Goal: Obtain resource: Download file/media

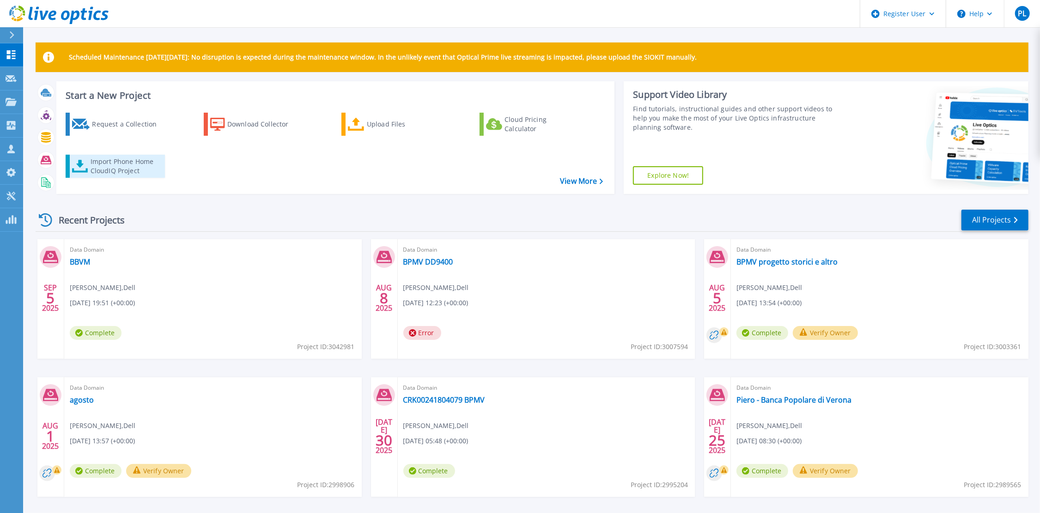
click at [127, 167] on div "Import Phone Home CloudIQ Project" at bounding box center [127, 166] width 72 height 18
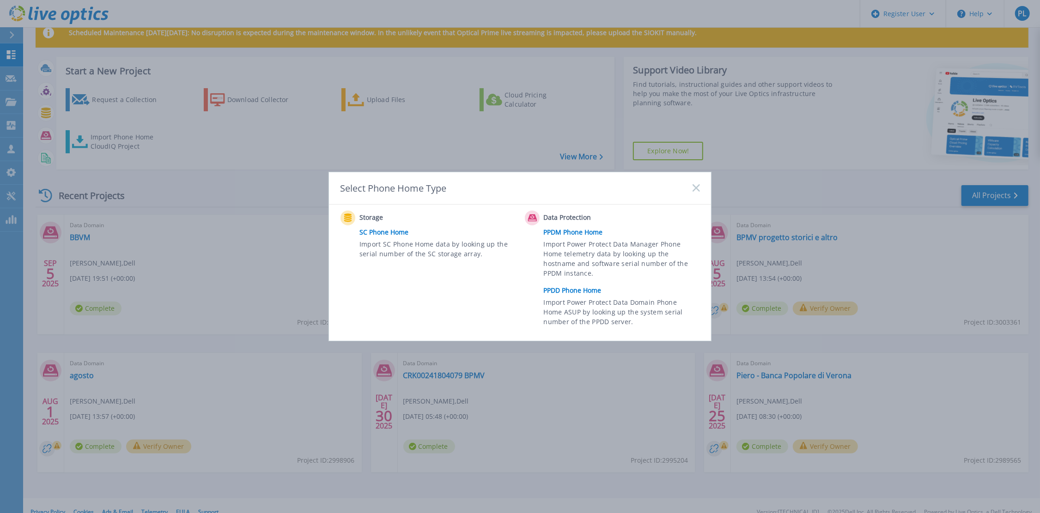
scroll to position [37, 0]
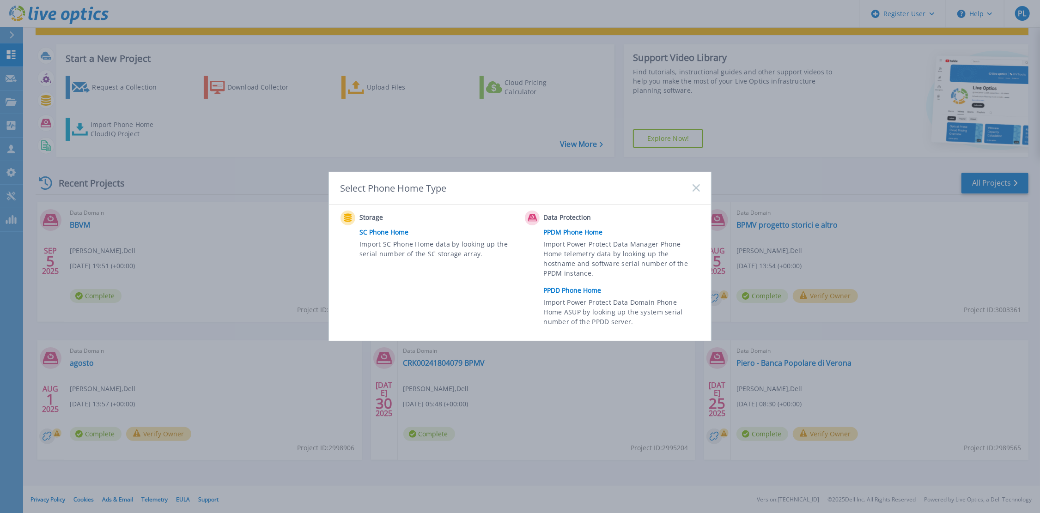
click at [575, 290] on link "PPDD Phone Home" at bounding box center [624, 291] width 161 height 14
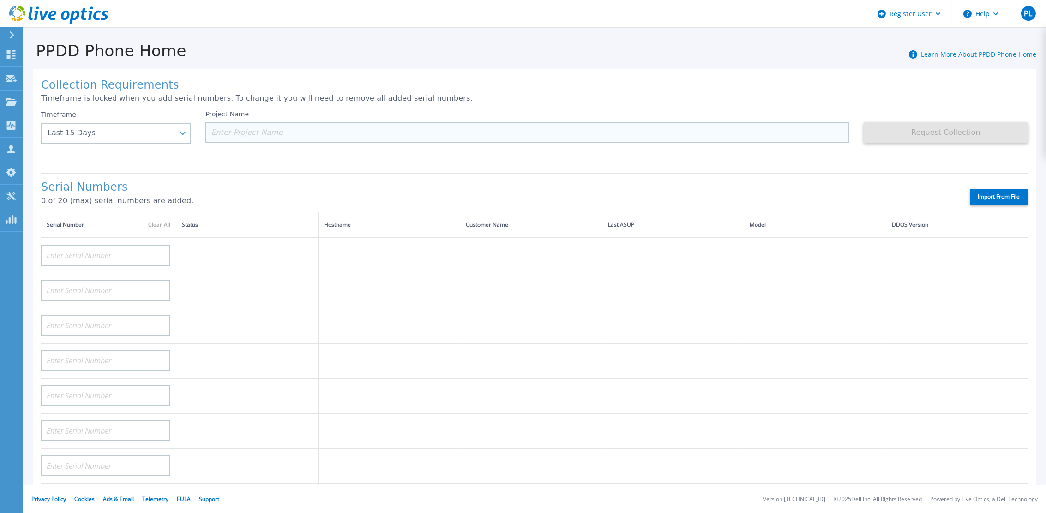
click at [303, 128] on input at bounding box center [527, 132] width 643 height 21
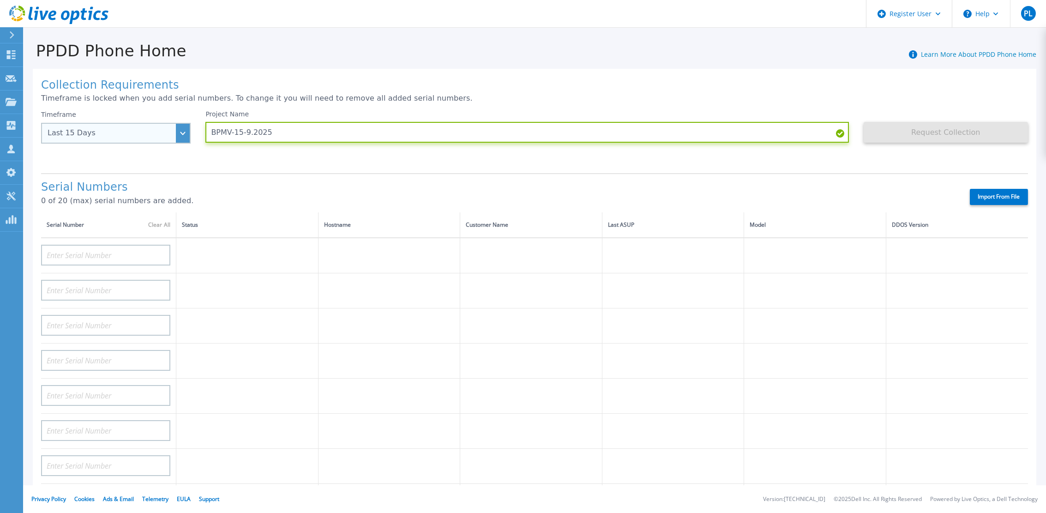
type input "BPMV-15-9.2025"
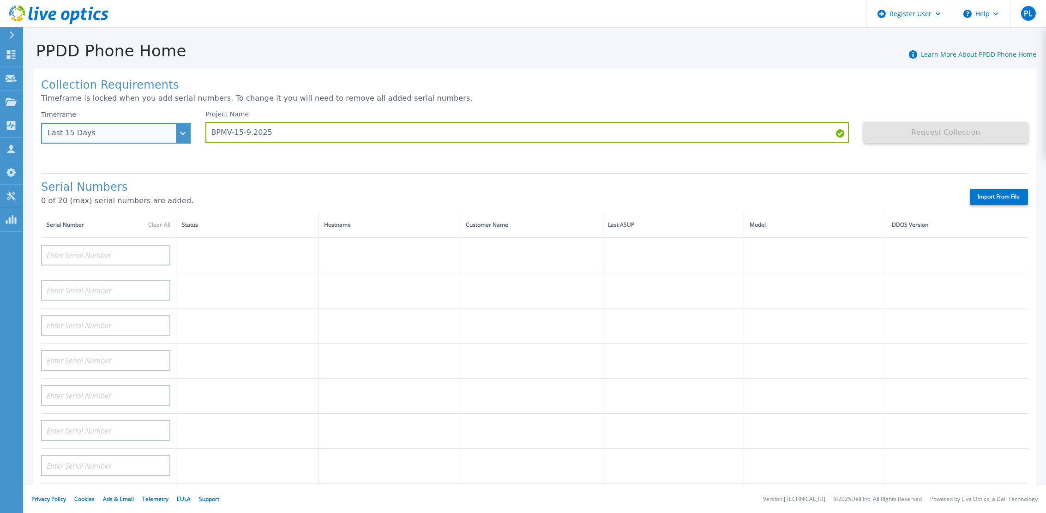
click at [182, 129] on div "Last 15 Days" at bounding box center [116, 133] width 150 height 21
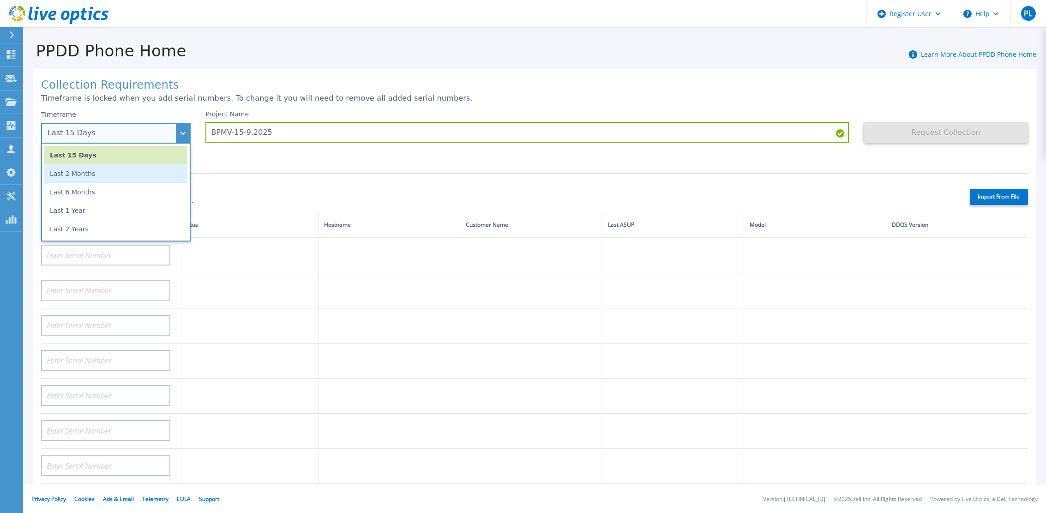
click at [94, 175] on li "Last 2 Months" at bounding box center [115, 173] width 143 height 18
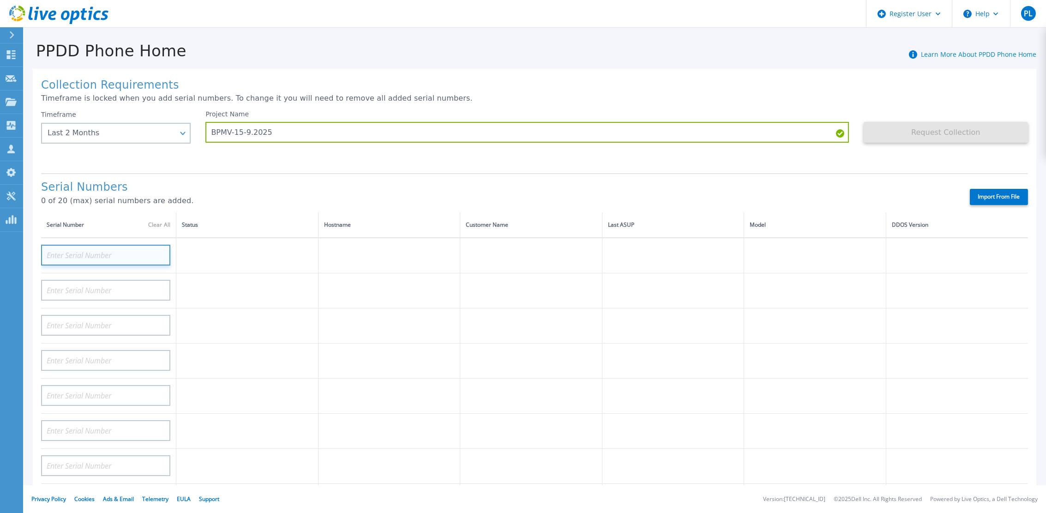
click at [116, 245] on input at bounding box center [105, 255] width 129 height 21
click at [761, 428] on td at bounding box center [815, 431] width 142 height 35
click at [131, 245] on input at bounding box center [105, 255] width 129 height 21
paste input "CRK00241804079"
type input "CRK00241804079"
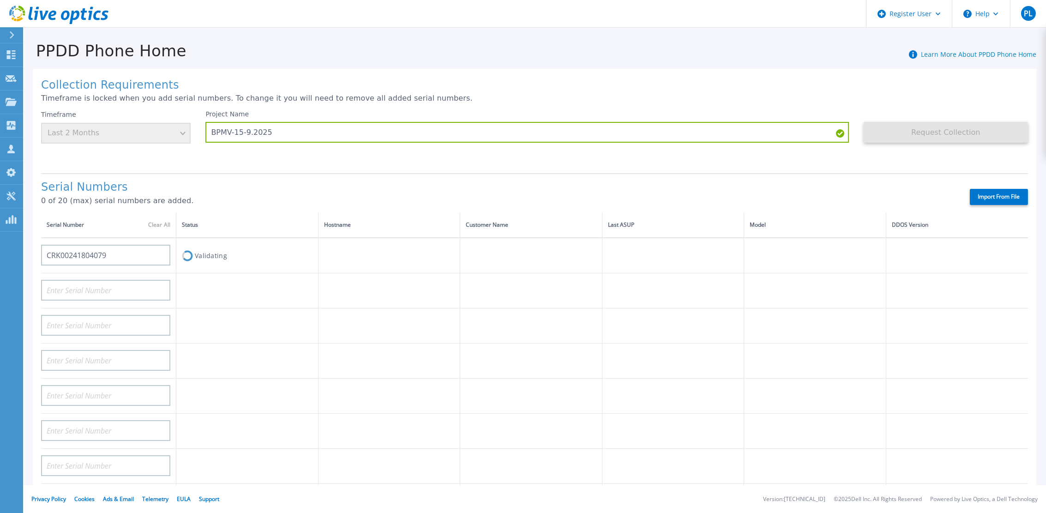
click at [998, 189] on label "Import From File" at bounding box center [999, 197] width 58 height 16
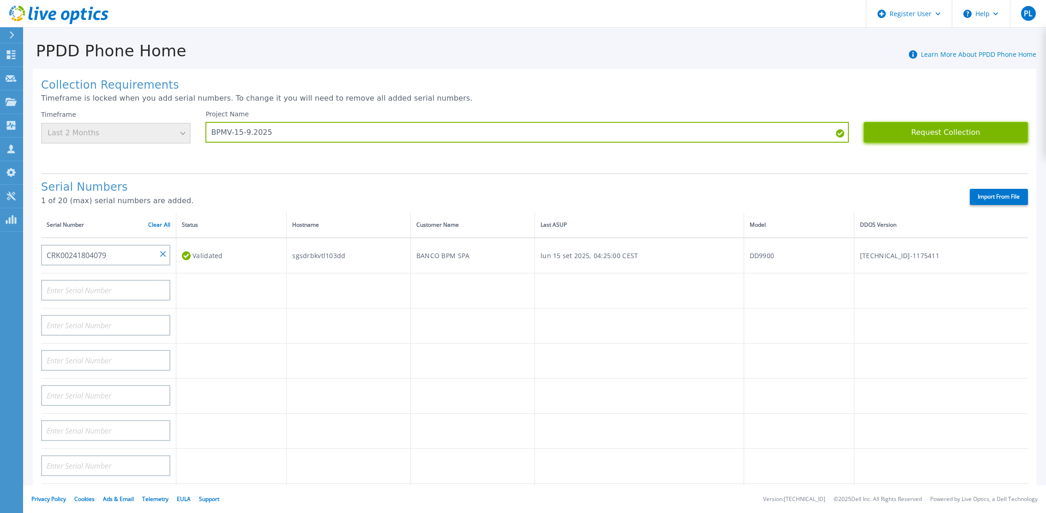
click at [958, 128] on button "Request Collection" at bounding box center [946, 132] width 164 height 21
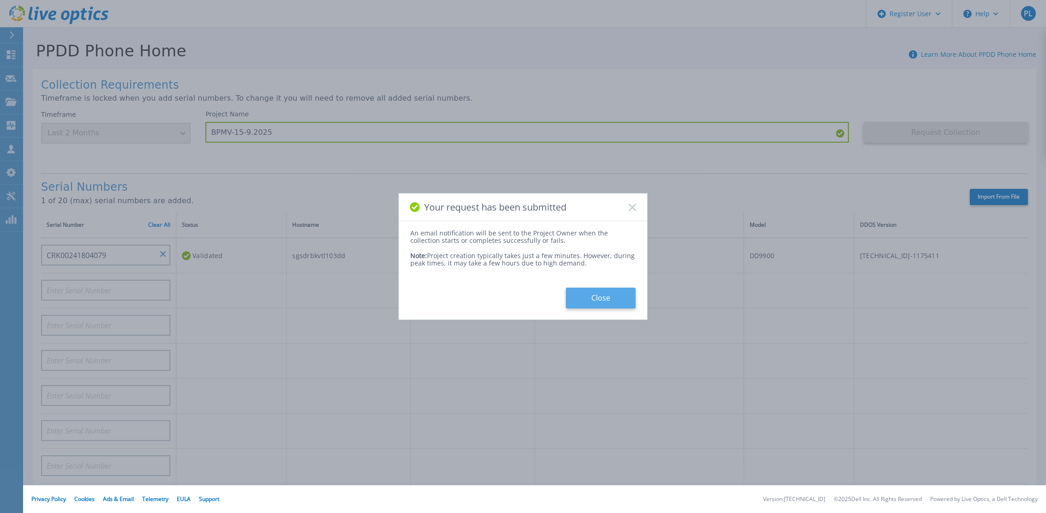
click at [604, 299] on button "Close" at bounding box center [601, 298] width 70 height 21
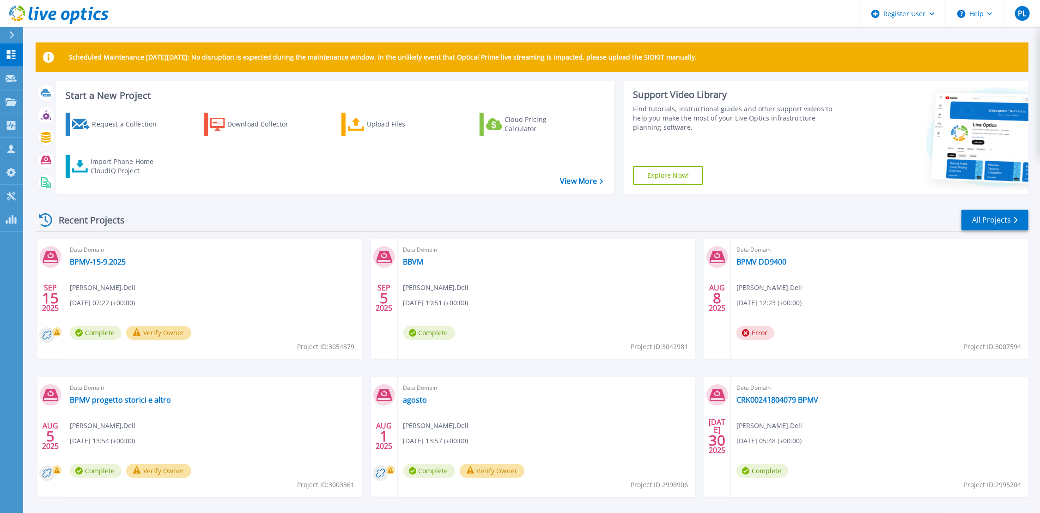
click at [101, 255] on div "Data Domain BPMV-15-9.2025 Piero Landoni , Dell 09/15/2025, 07:22 (+00:00) Comp…" at bounding box center [212, 299] width 297 height 120
click at [98, 261] on link "BPMV-15-9.2025" at bounding box center [98, 261] width 56 height 9
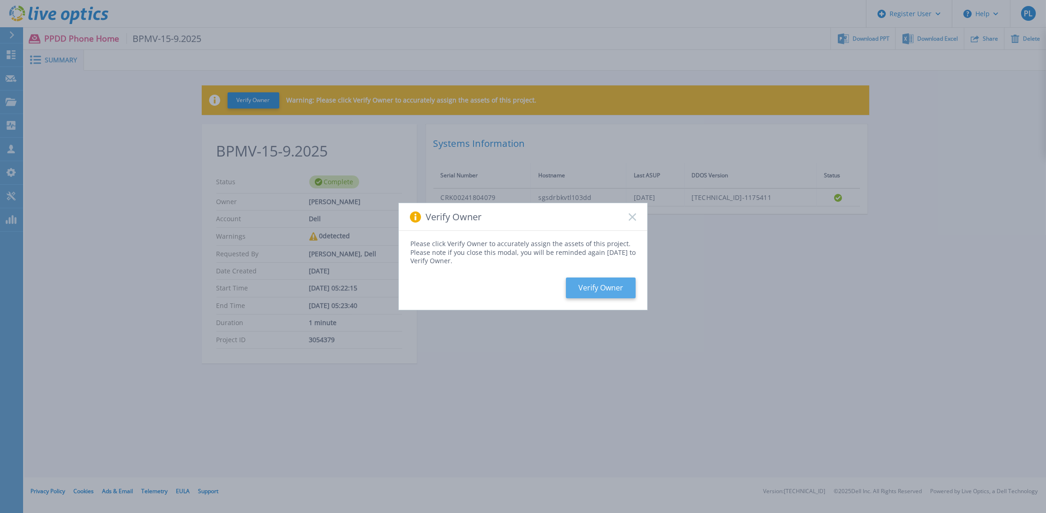
click at [608, 289] on button "Verify Owner" at bounding box center [601, 288] width 70 height 21
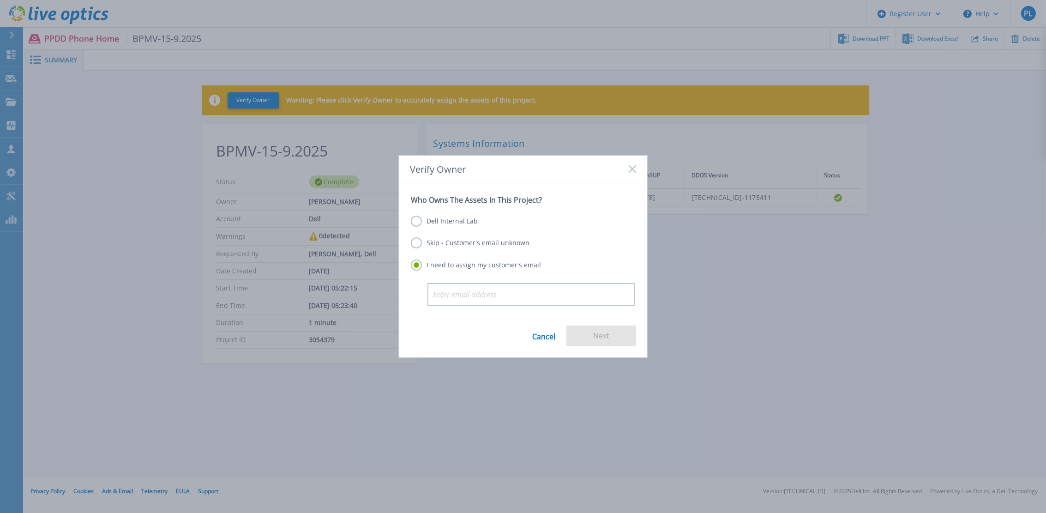
click at [549, 336] on link "Cancel" at bounding box center [543, 336] width 23 height 21
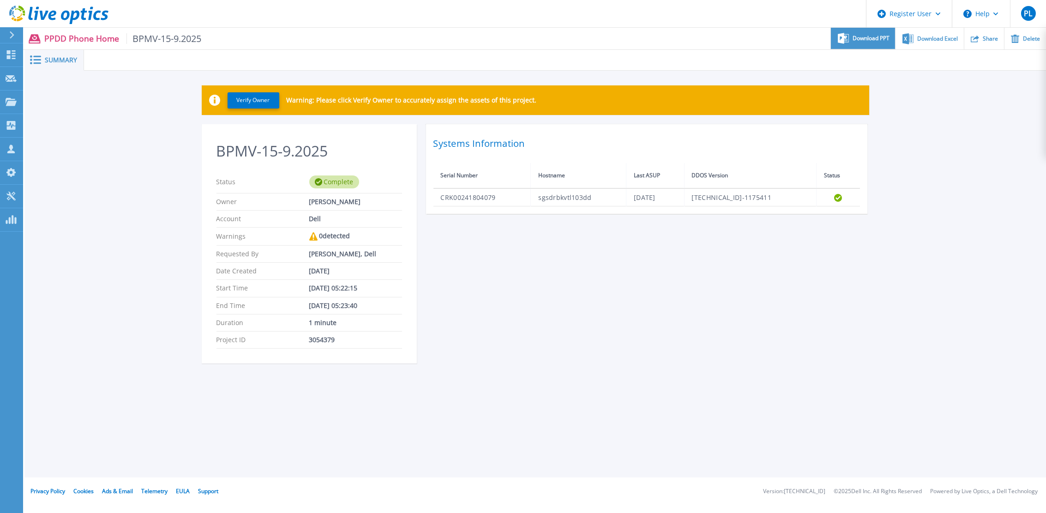
click at [877, 36] on span "Download PPT" at bounding box center [871, 39] width 37 height 6
click at [943, 36] on span "Download Excel" at bounding box center [938, 39] width 41 height 6
